Goal: Check status

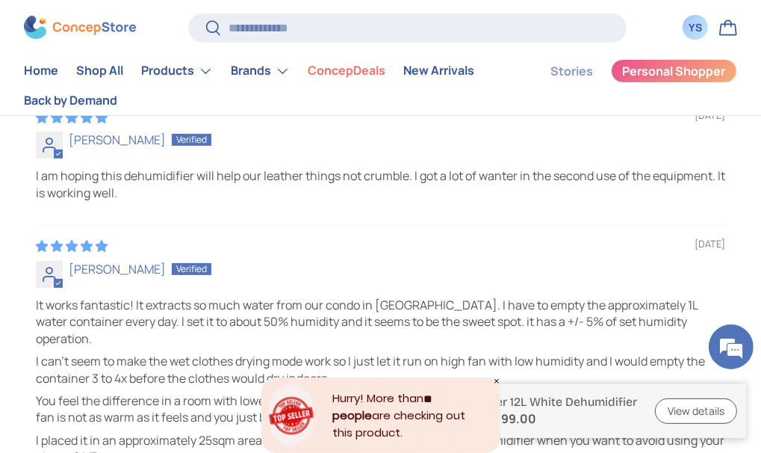
scroll to position [3555, 5107]
click at [687, 34] on div "YS" at bounding box center [695, 28] width 16 height 16
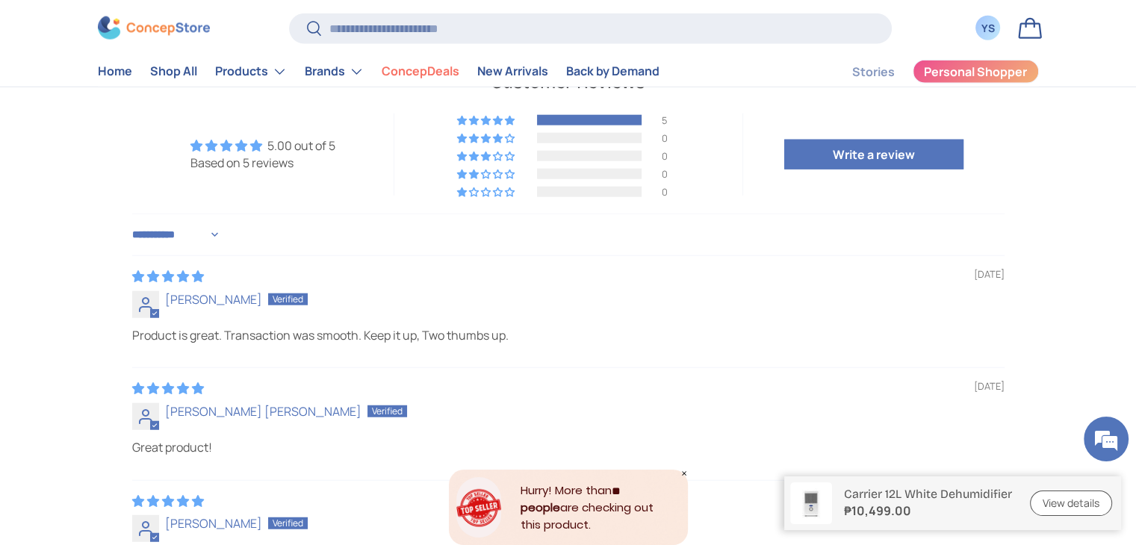
scroll to position [3594, 6108]
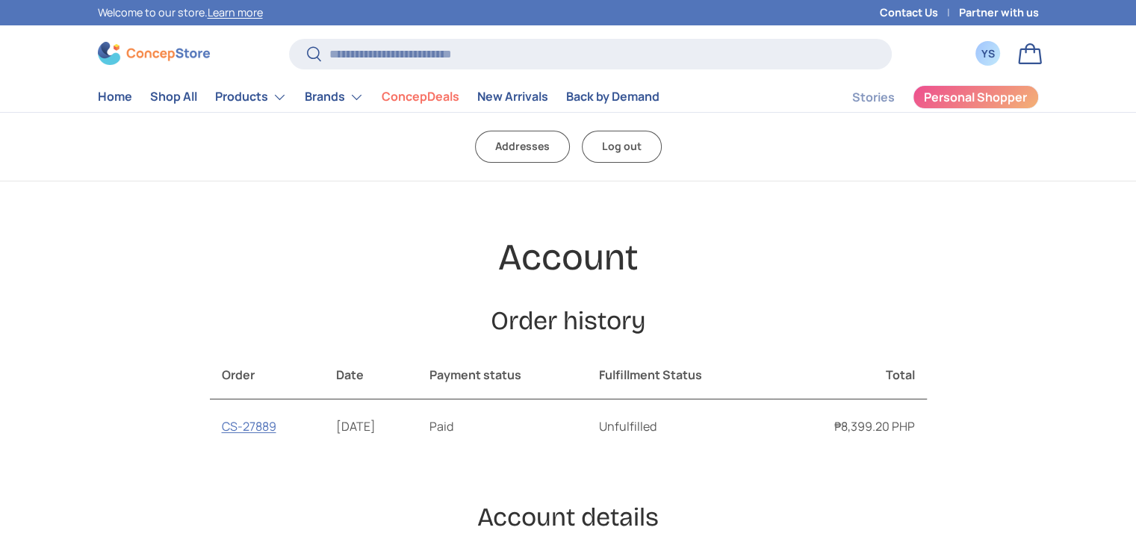
scroll to position [75, 0]
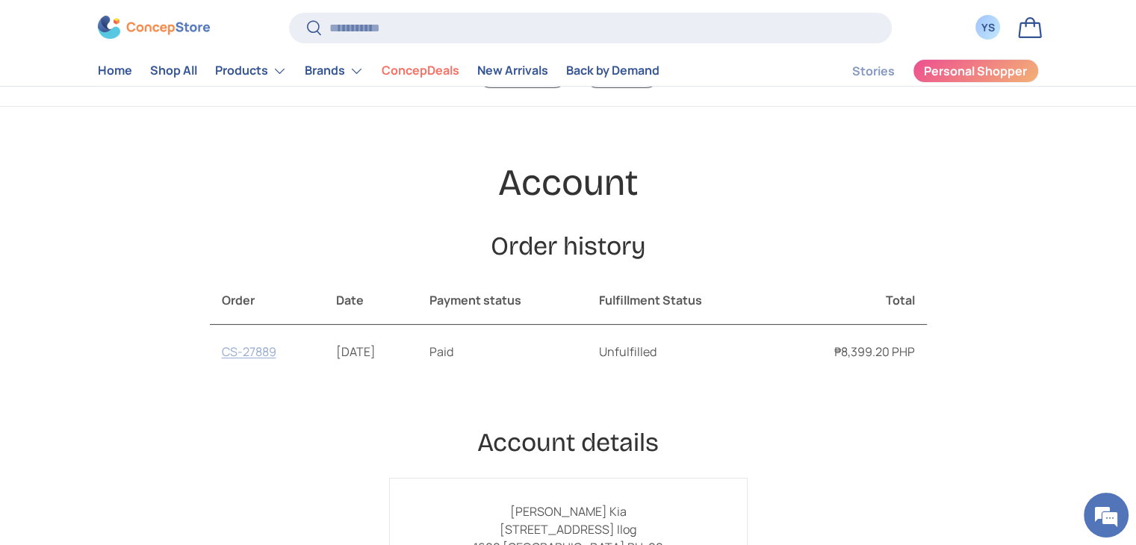
click at [244, 355] on link "CS-27889" at bounding box center [249, 352] width 55 height 16
